Goal: Check status

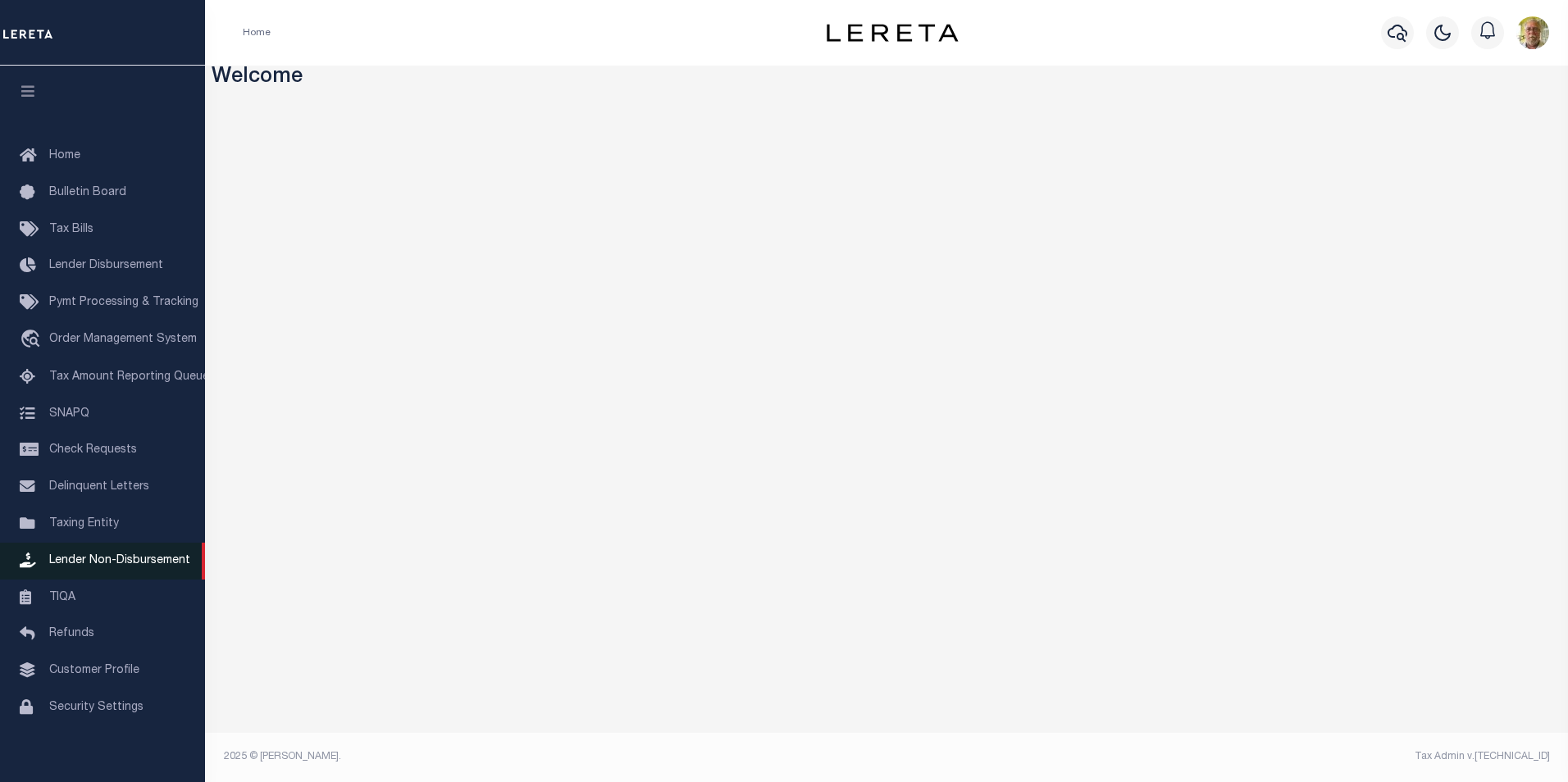
click at [138, 566] on span "Lender Non-Disbursement" at bounding box center [120, 560] width 141 height 11
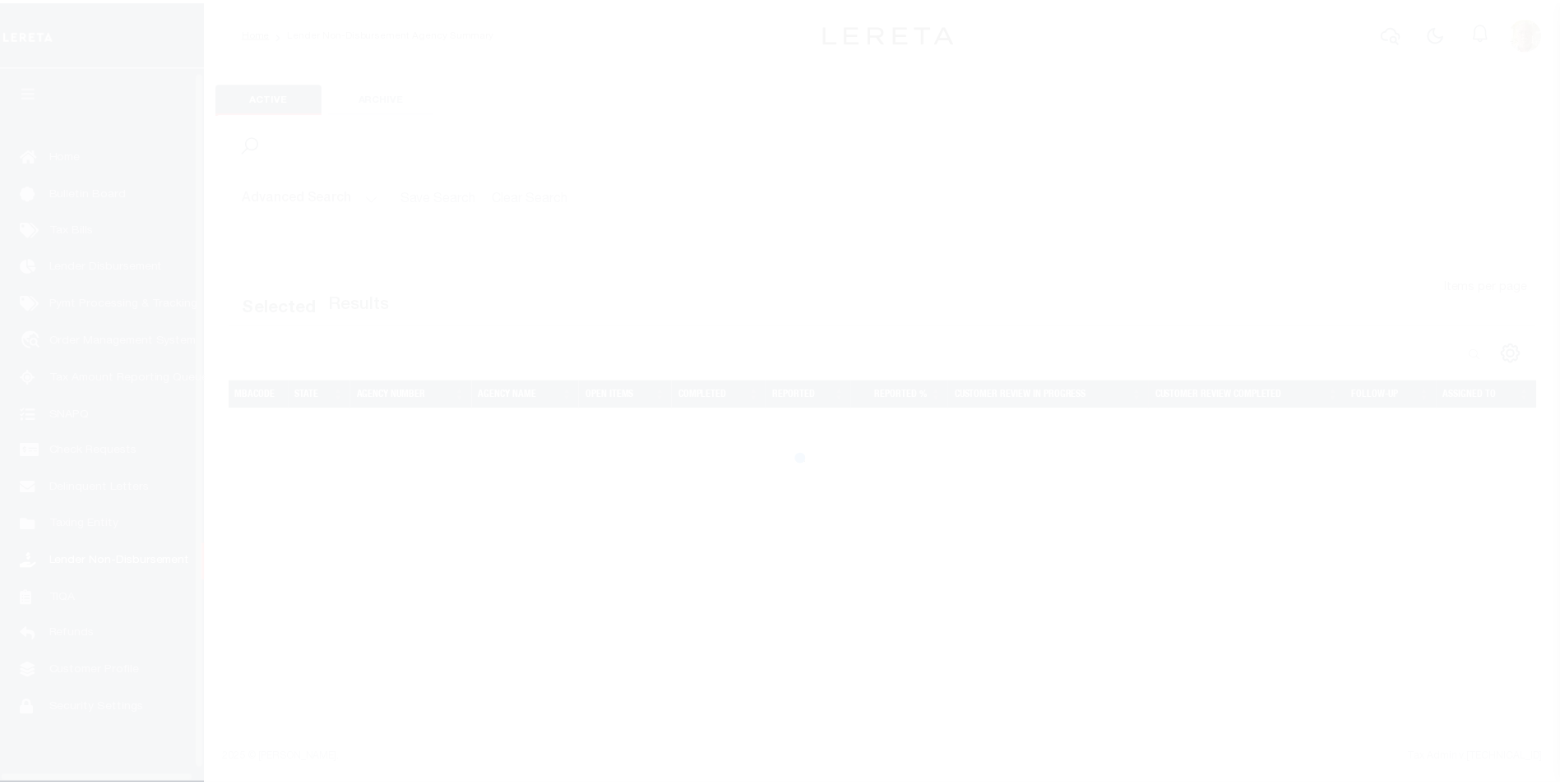
scroll to position [17, 0]
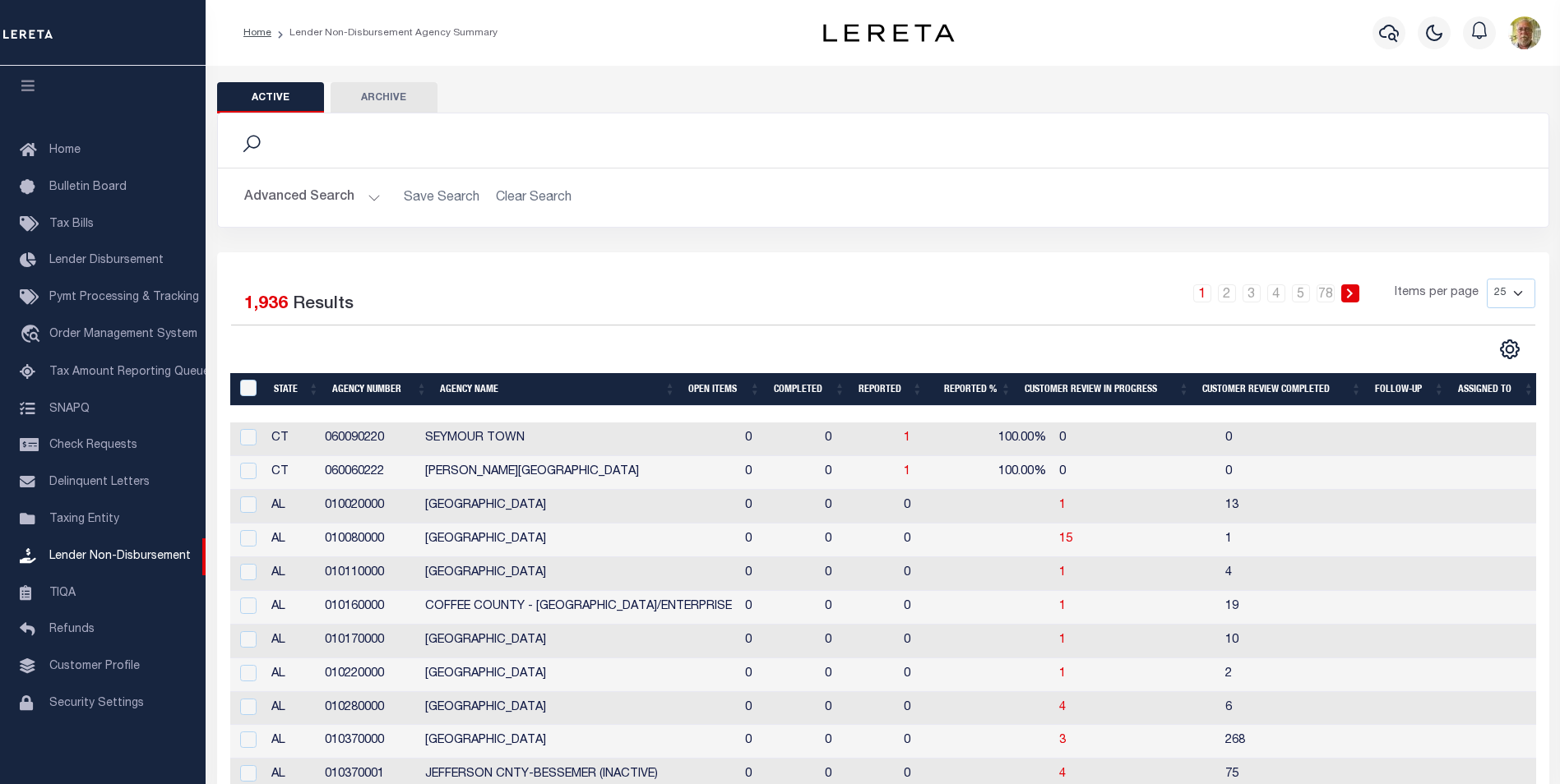
click at [365, 191] on button "Advanced Search" at bounding box center [312, 198] width 137 height 32
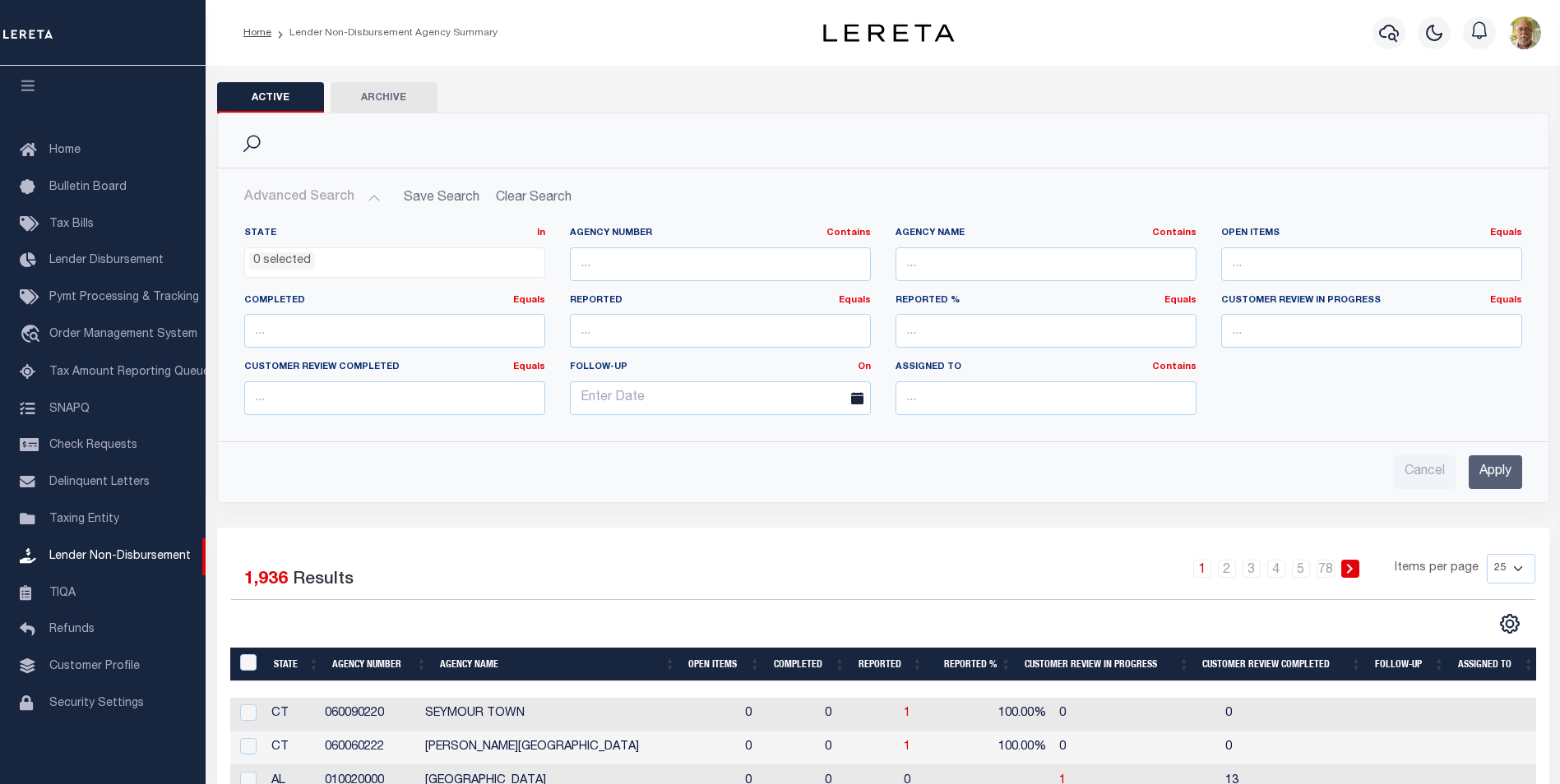
click at [1496, 471] on input "Apply" at bounding box center [1496, 472] width 54 height 34
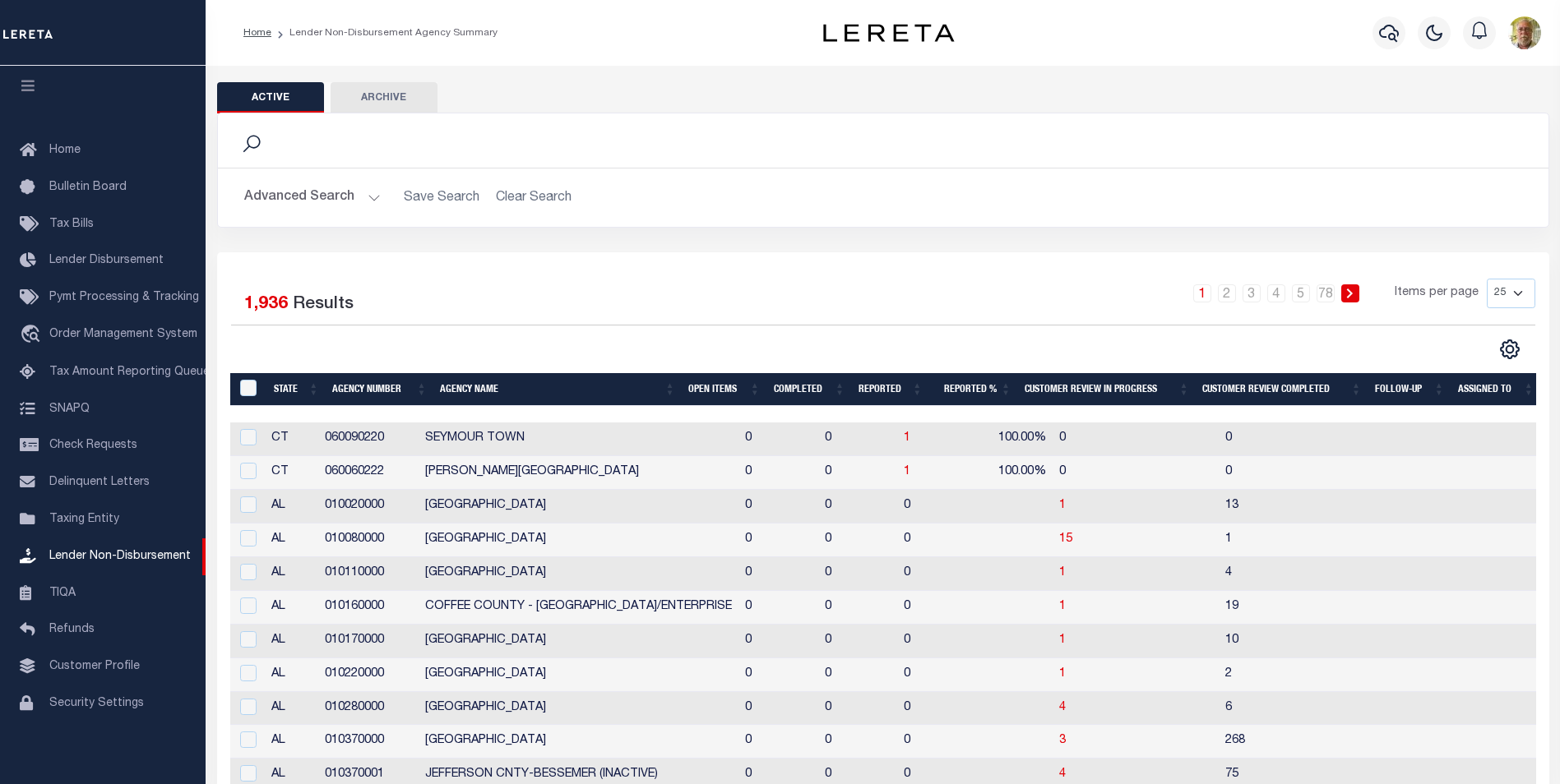
click at [712, 387] on th "Open Items" at bounding box center [724, 390] width 85 height 34
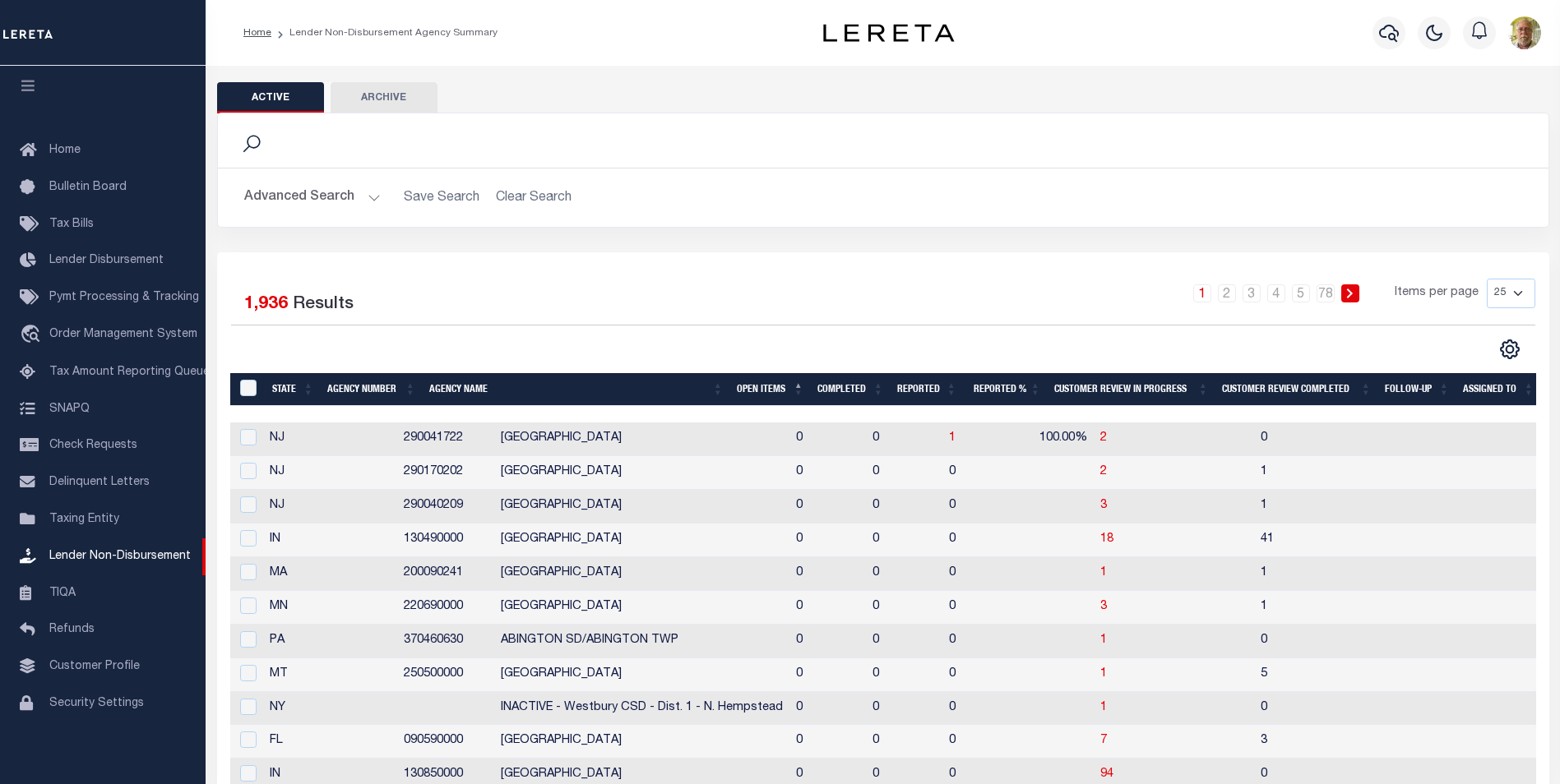
click at [757, 389] on th "Open Items" at bounding box center [770, 390] width 80 height 34
